Goal: Book appointment/travel/reservation

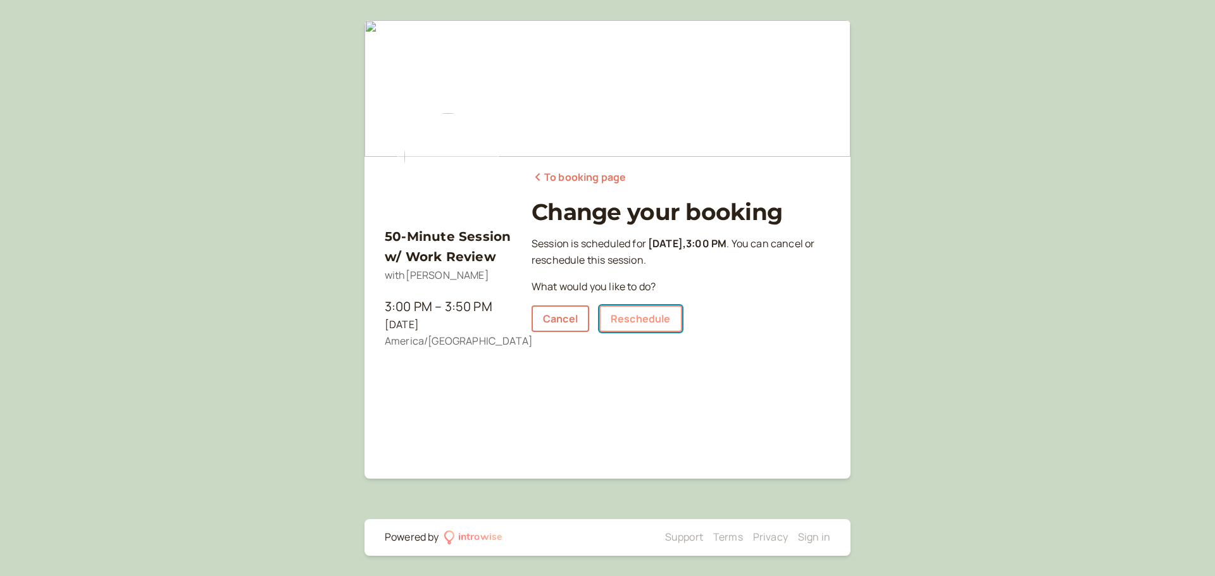
click at [627, 319] on link "Reschedule" at bounding box center [640, 319] width 83 height 27
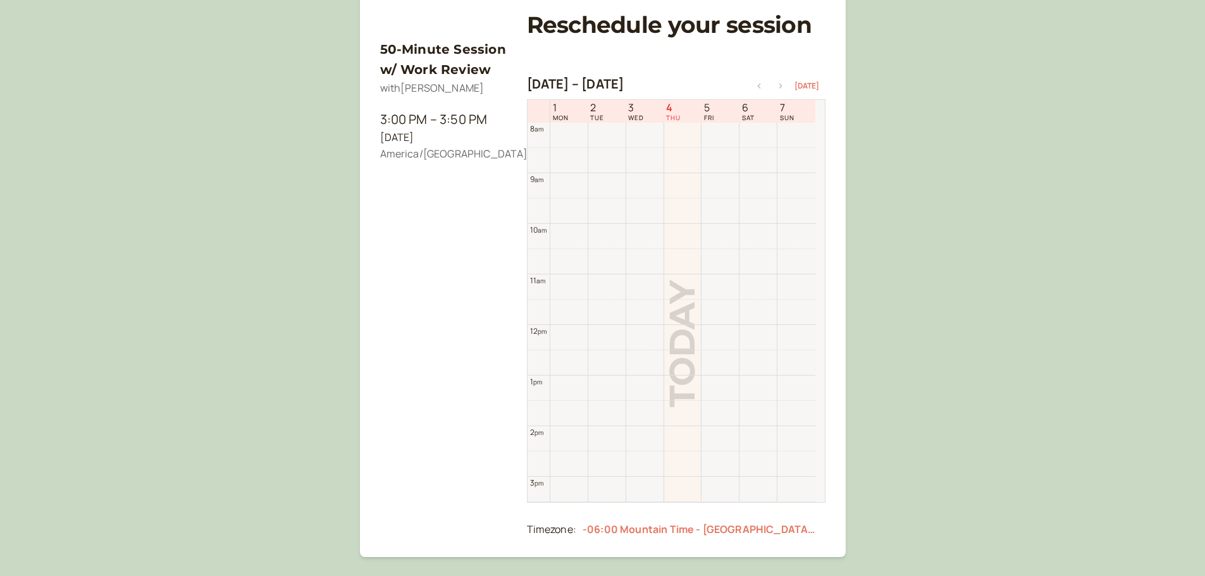
scroll to position [202, 0]
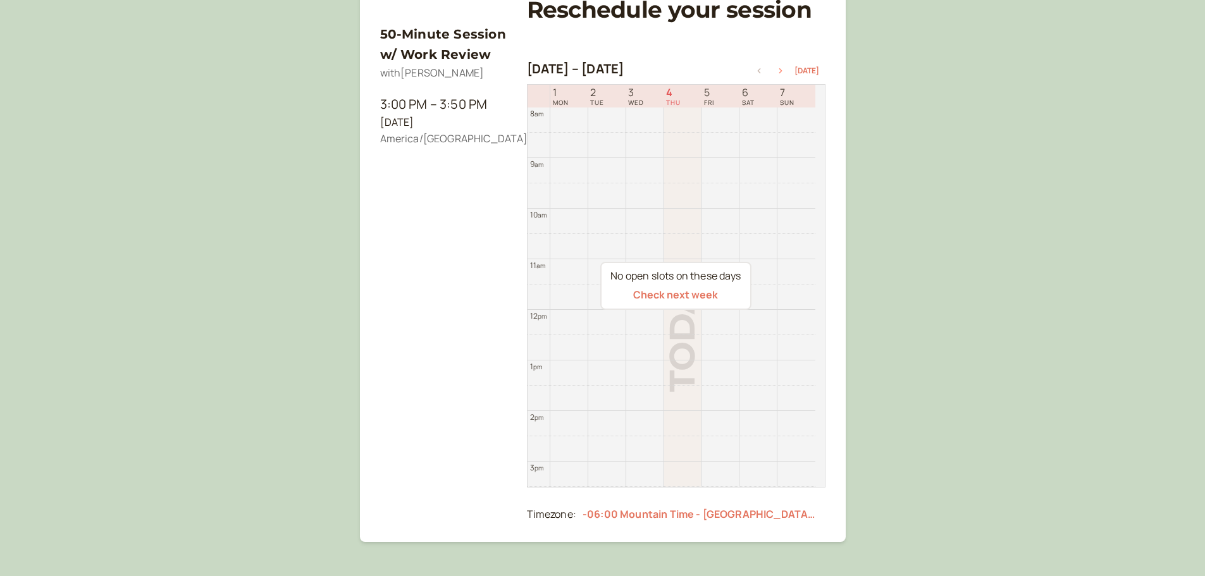
click at [788, 69] on icon "button" at bounding box center [780, 70] width 15 height 5
click at [784, 70] on icon "button" at bounding box center [780, 70] width 15 height 5
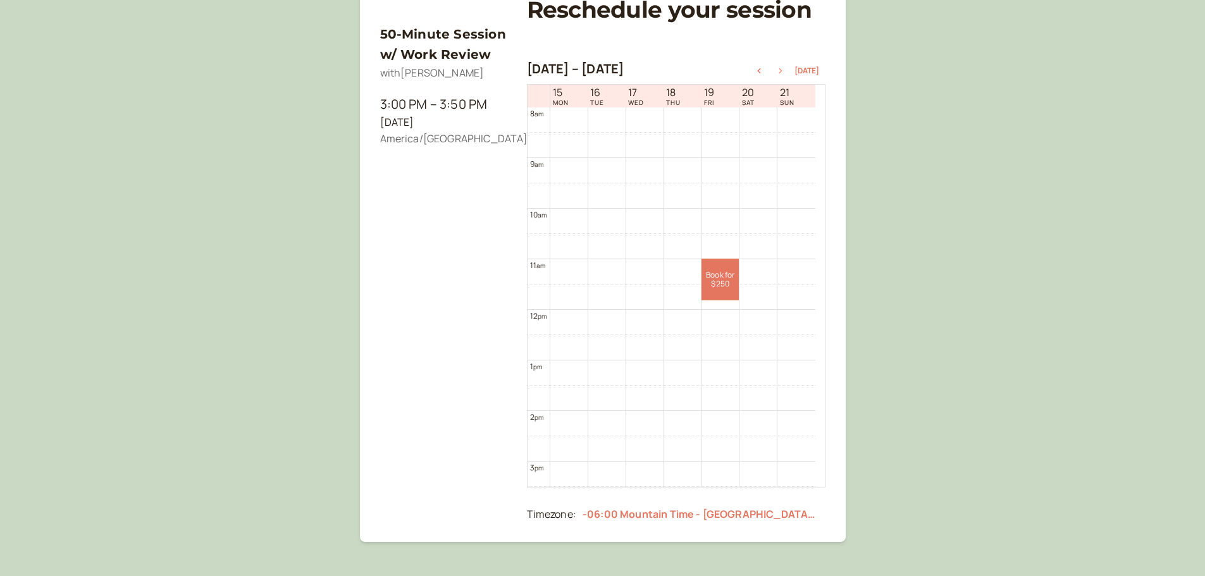
click at [784, 70] on icon "button" at bounding box center [780, 70] width 15 height 5
click at [691, 330] on link "Book for $250 $250" at bounding box center [682, 330] width 37 height 42
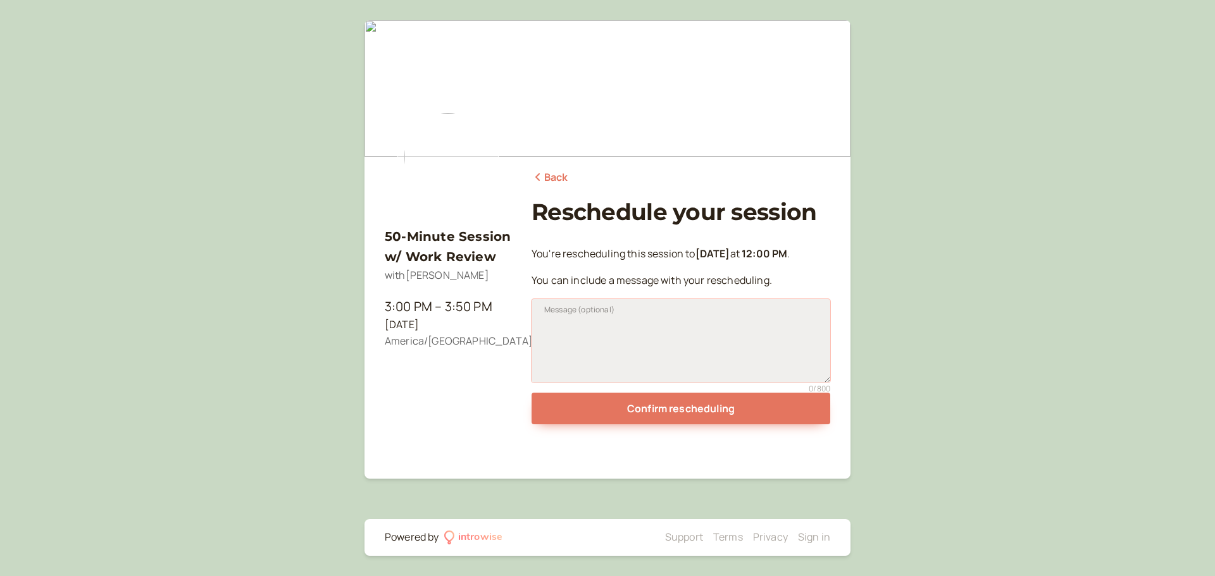
click at [573, 330] on textarea "Message (optional)" at bounding box center [680, 341] width 299 height 84
click at [554, 177] on link "Back" at bounding box center [549, 178] width 37 height 16
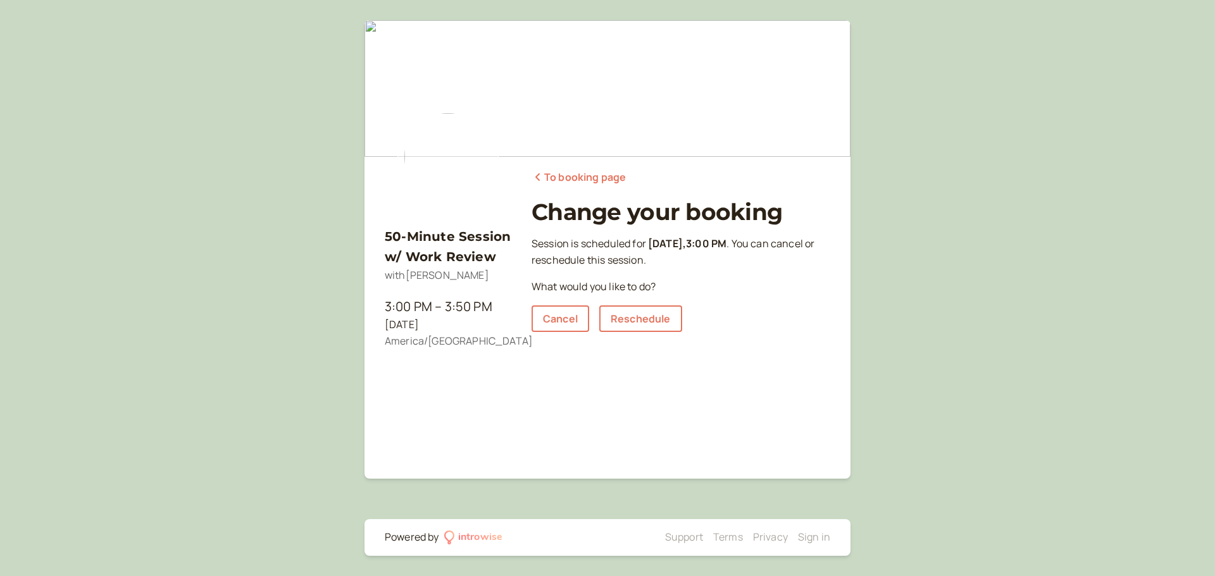
click at [568, 177] on link "To booking page" at bounding box center [578, 178] width 94 height 16
click at [658, 319] on link "Reschedule" at bounding box center [640, 319] width 83 height 27
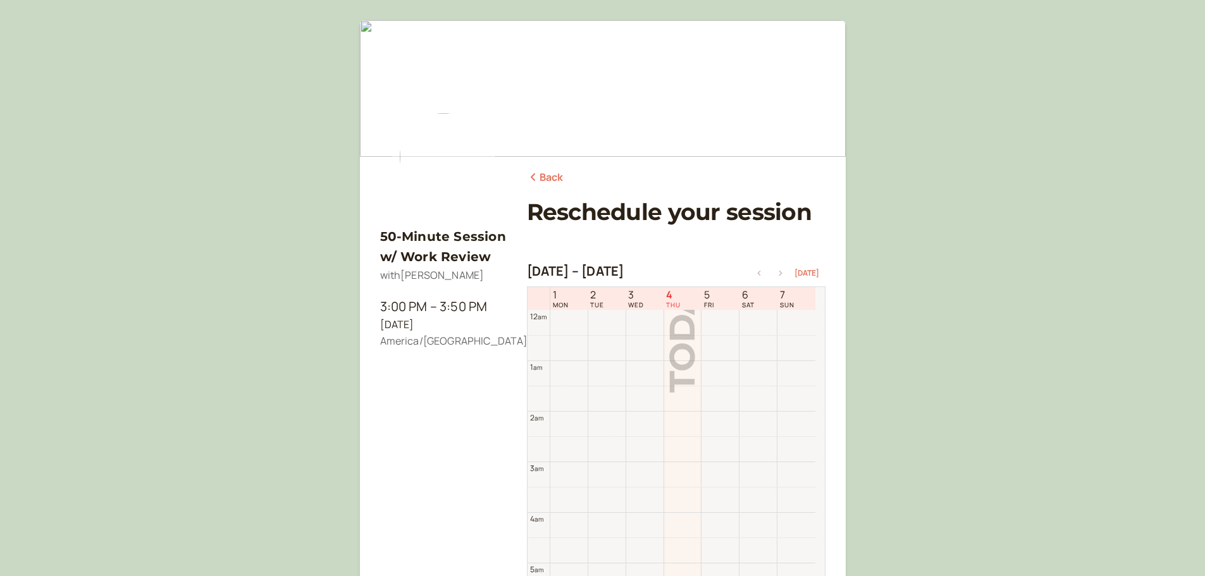
scroll to position [406, 0]
click at [783, 273] on icon "button" at bounding box center [780, 273] width 15 height 5
click at [785, 273] on icon "button" at bounding box center [780, 273] width 15 height 5
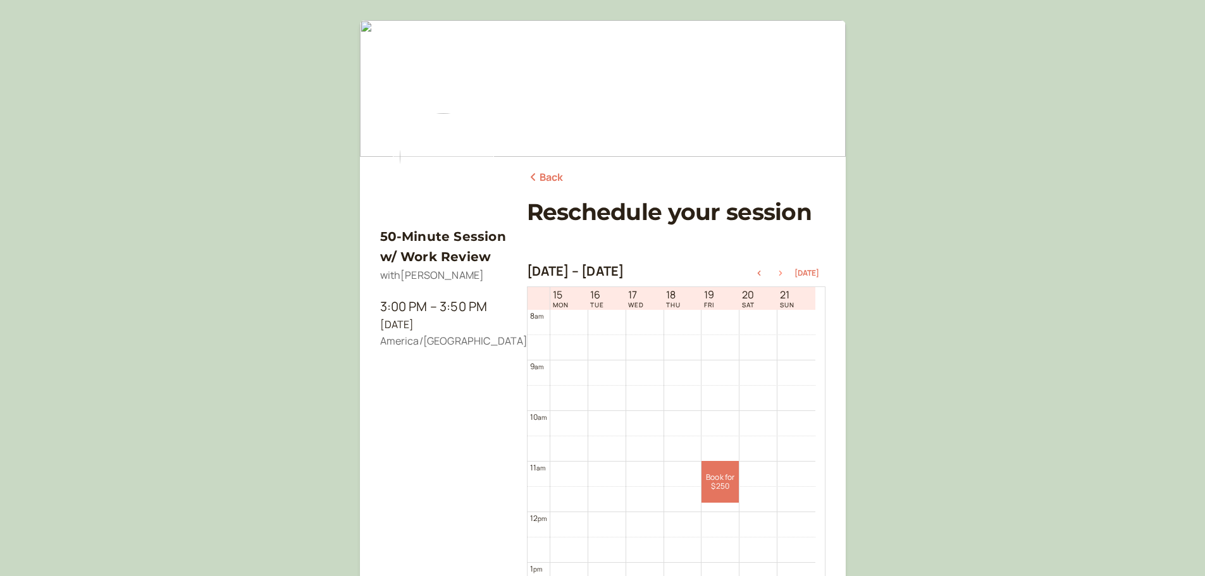
click at [785, 272] on icon "button" at bounding box center [780, 273] width 15 height 5
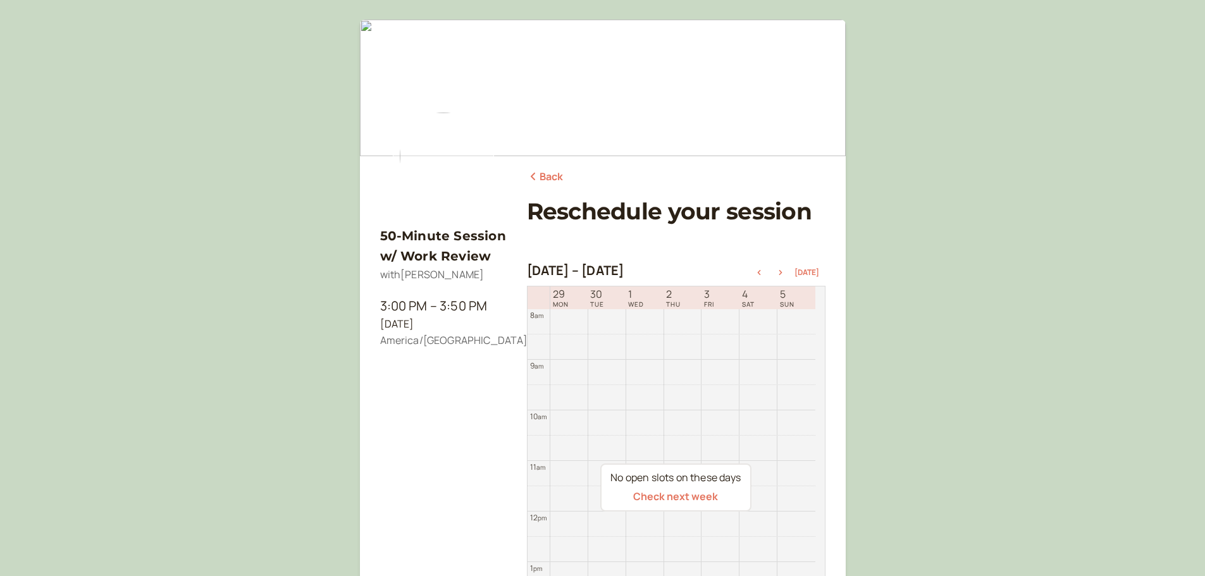
scroll to position [127, 0]
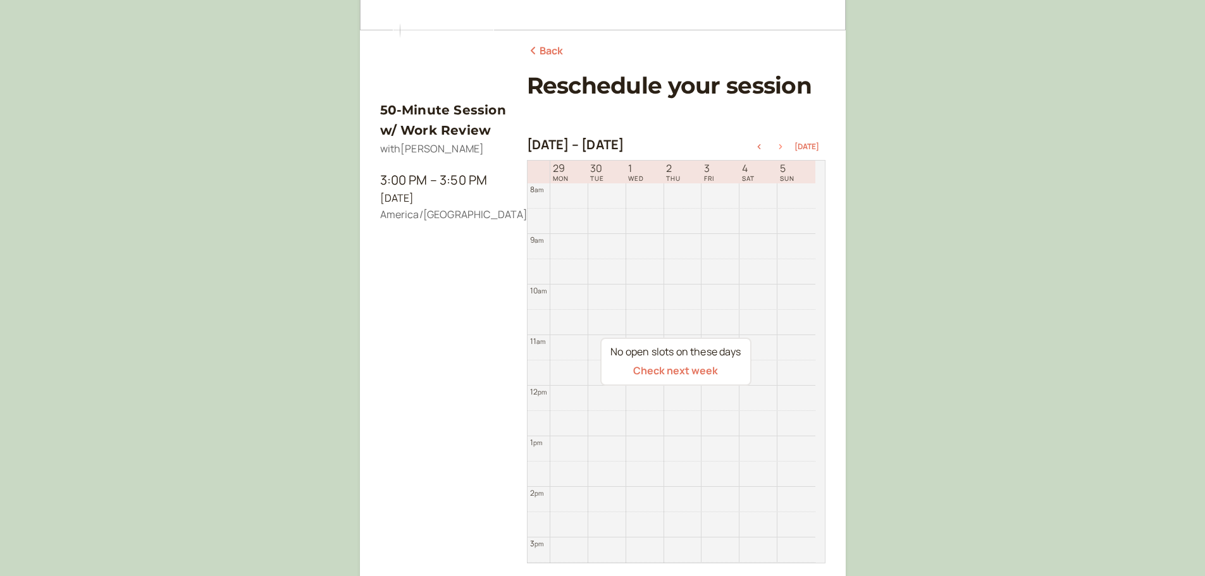
click at [783, 147] on icon "button" at bounding box center [780, 146] width 15 height 5
click at [767, 147] on icon "button" at bounding box center [759, 146] width 15 height 5
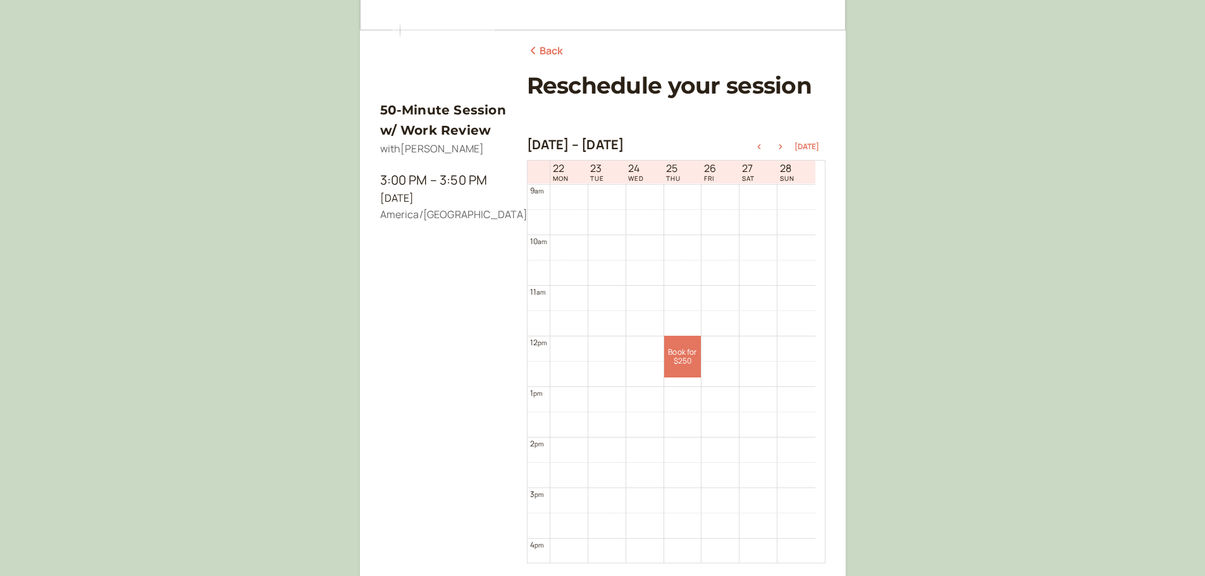
scroll to position [532, 0]
click at [692, 276] on link "Book for $250 $250" at bounding box center [682, 280] width 37 height 42
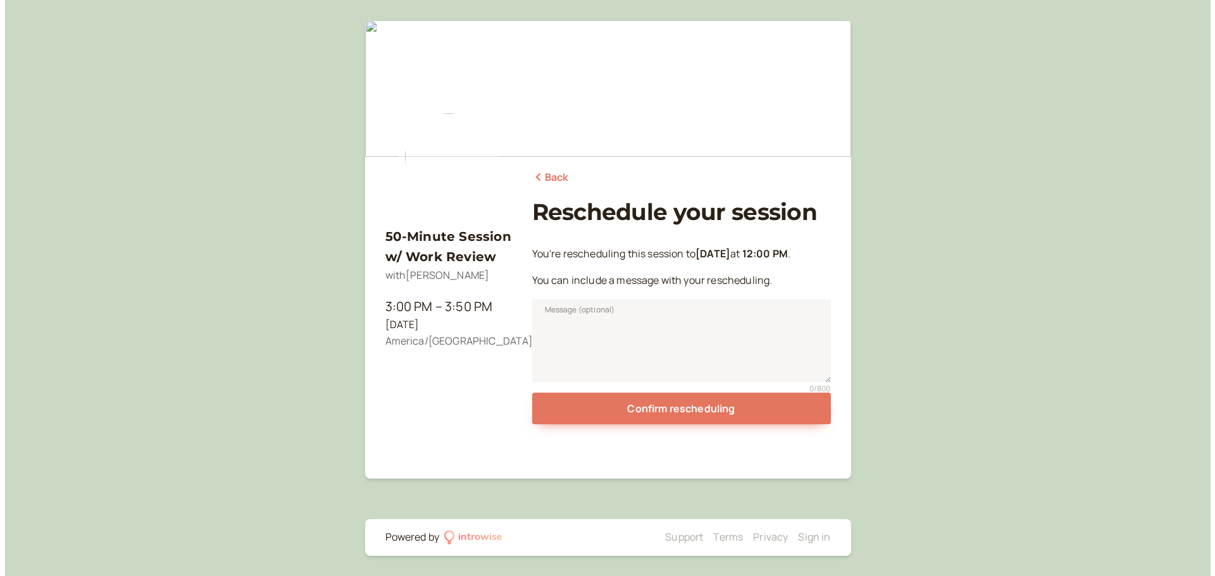
scroll to position [0, 0]
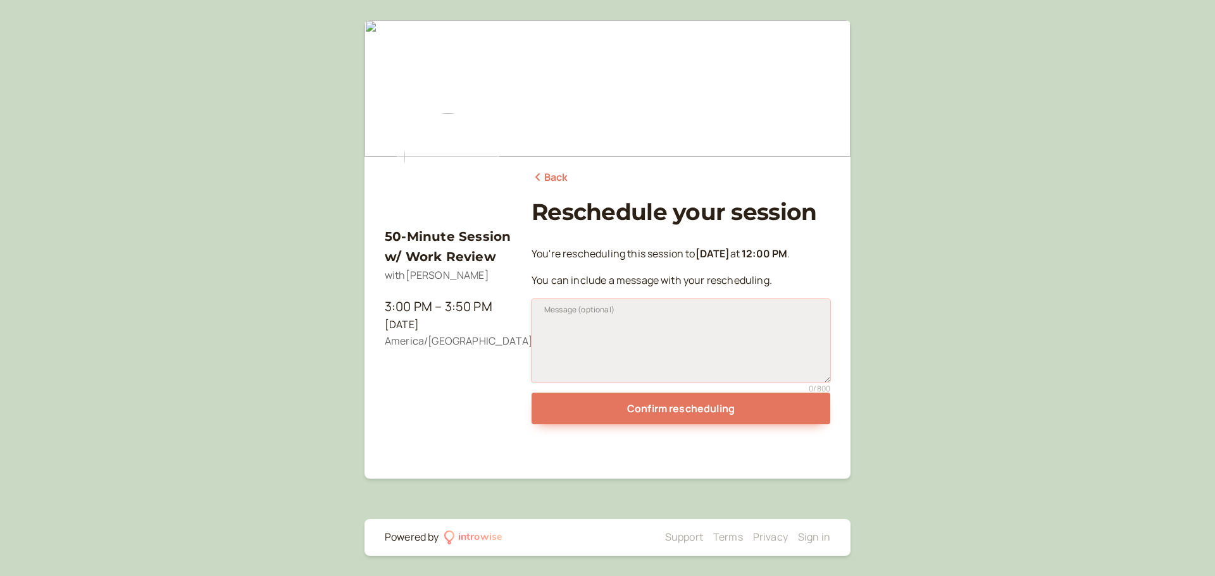
click at [700, 349] on textarea "Message (optional)" at bounding box center [680, 341] width 299 height 84
type textarea "R"
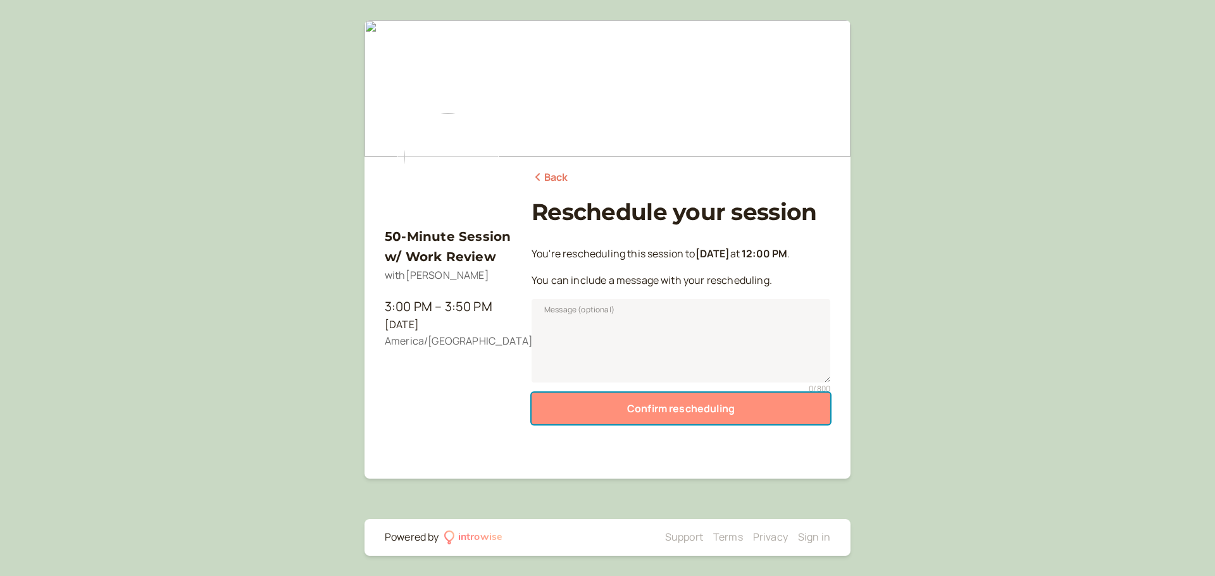
click at [726, 416] on button "Confirm rescheduling" at bounding box center [680, 409] width 299 height 32
